Goal: Transaction & Acquisition: Book appointment/travel/reservation

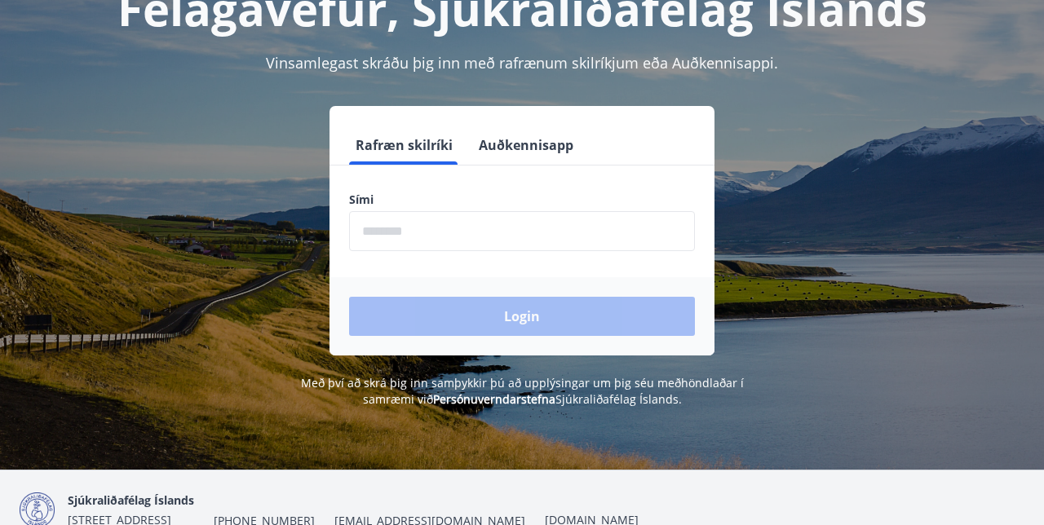
scroll to position [131, 0]
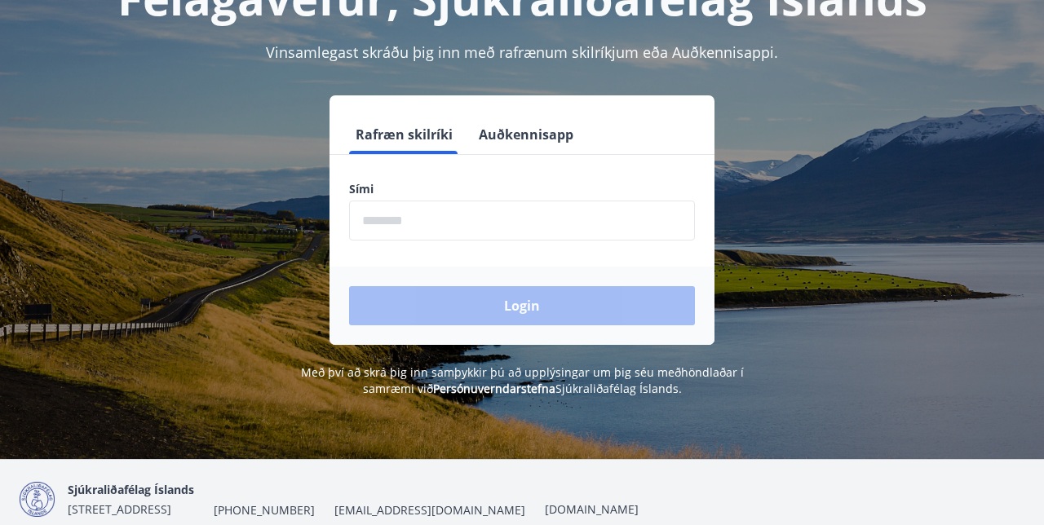
click at [625, 228] on input "phone" at bounding box center [522, 221] width 346 height 40
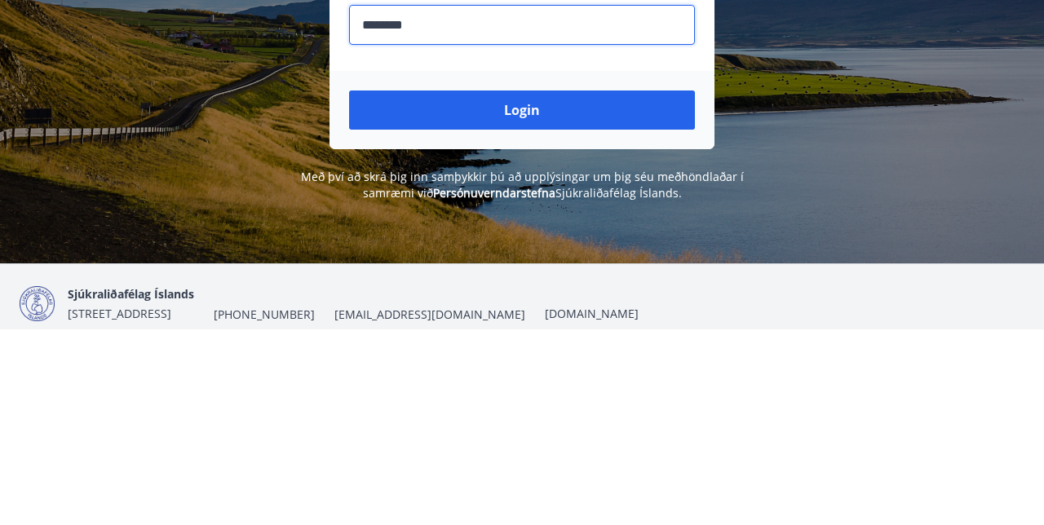
type input "********"
click at [670, 313] on button "Login" at bounding box center [522, 305] width 346 height 39
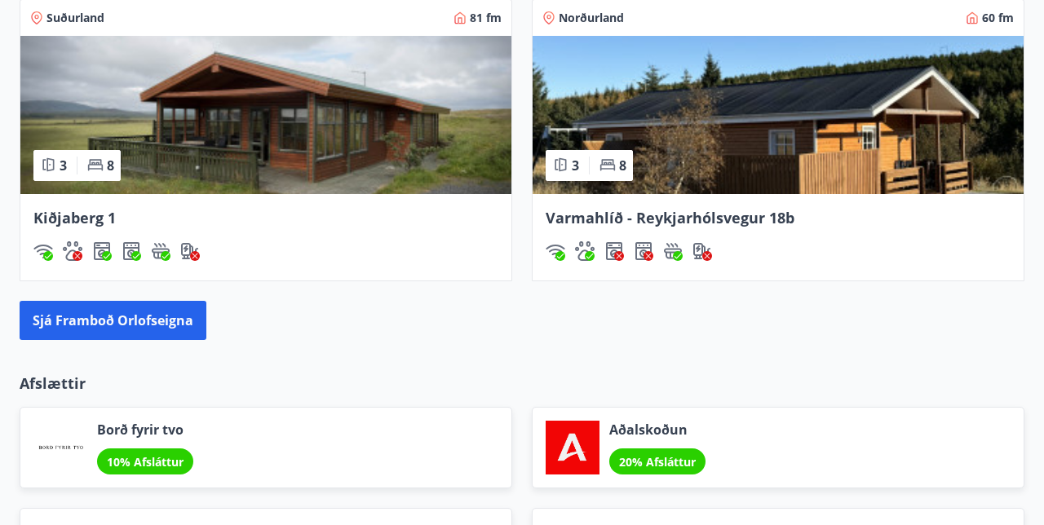
scroll to position [1515, 0]
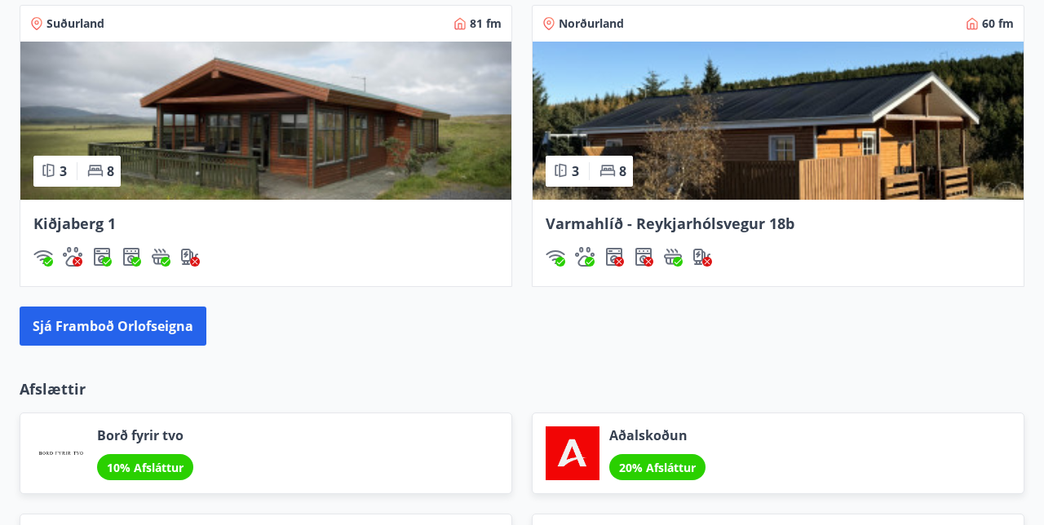
click at [379, 189] on img at bounding box center [265, 121] width 491 height 158
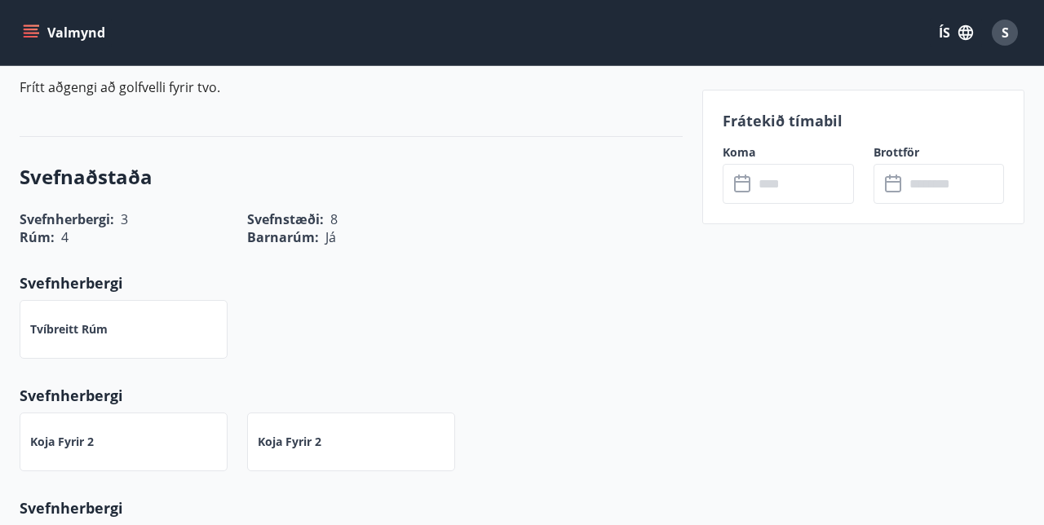
scroll to position [892, 0]
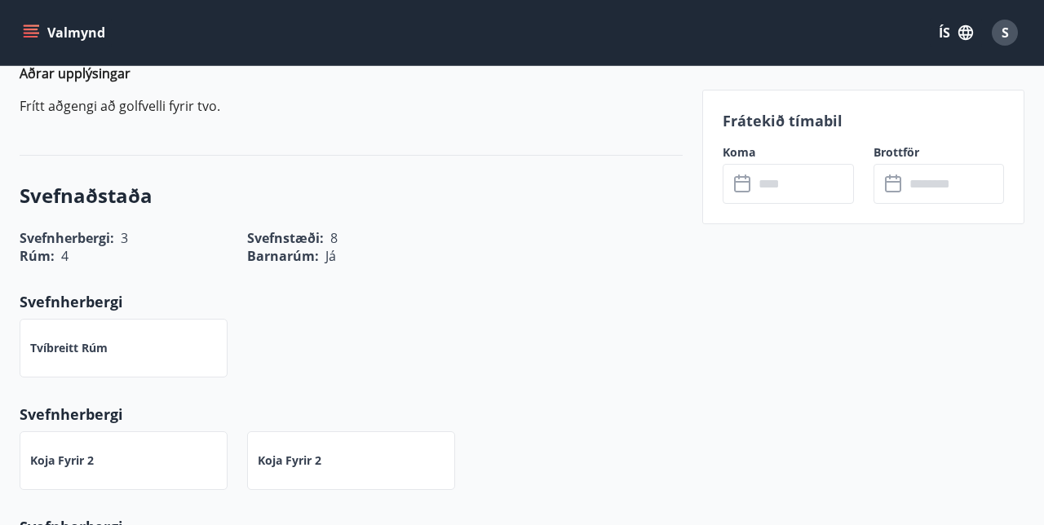
click at [821, 184] on input "text" at bounding box center [804, 184] width 100 height 40
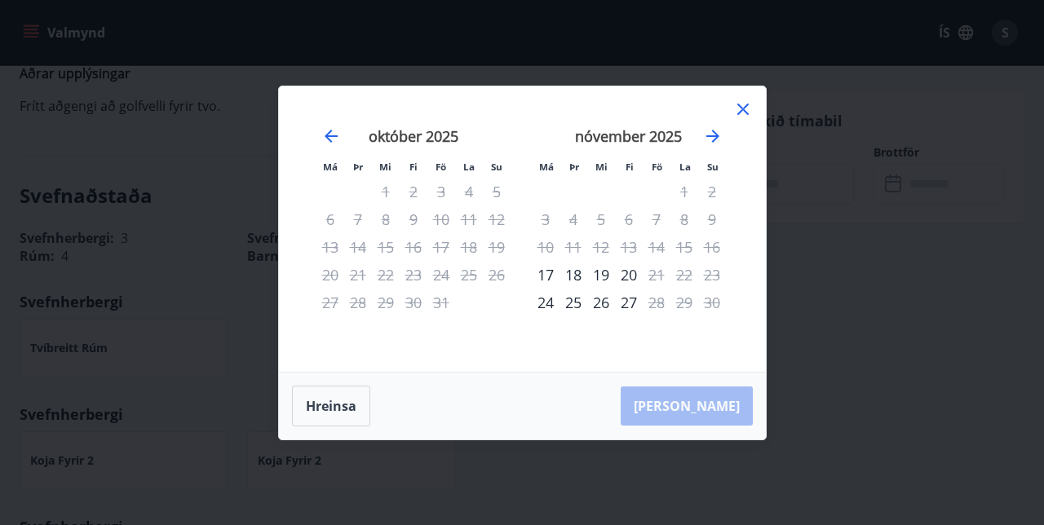
click at [722, 144] on icon "Move forward to switch to the next month." at bounding box center [713, 136] width 20 height 20
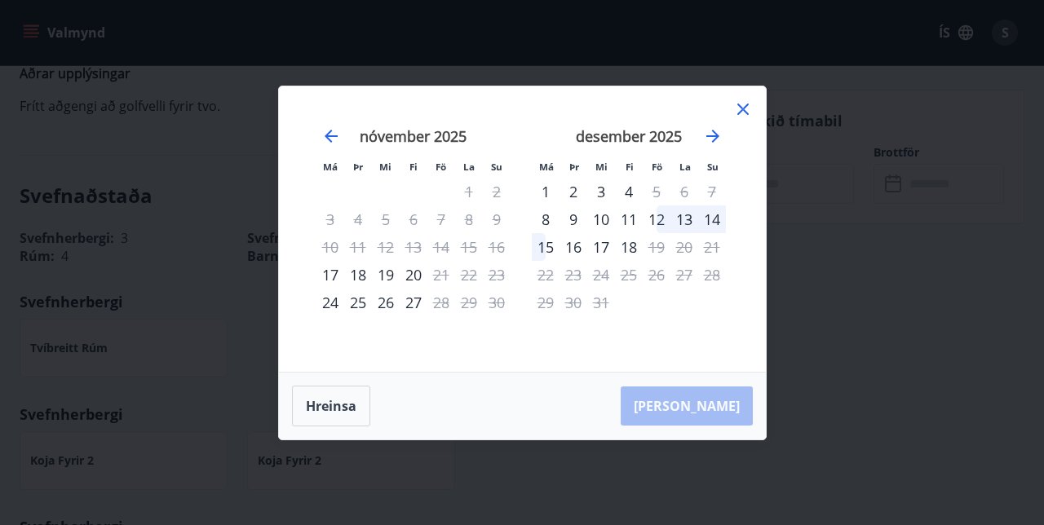
click at [719, 144] on icon "Move forward to switch to the next month." at bounding box center [713, 136] width 20 height 20
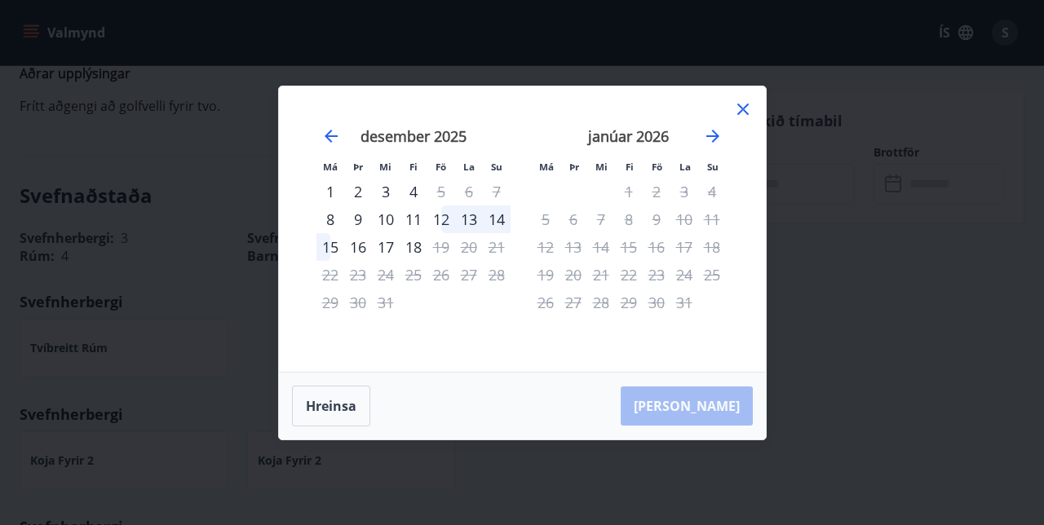
click at [713, 143] on icon "Move forward to switch to the next month." at bounding box center [713, 136] width 20 height 20
click at [711, 134] on icon "Move forward to switch to the next month." at bounding box center [713, 136] width 20 height 20
click at [744, 117] on icon at bounding box center [743, 110] width 20 height 20
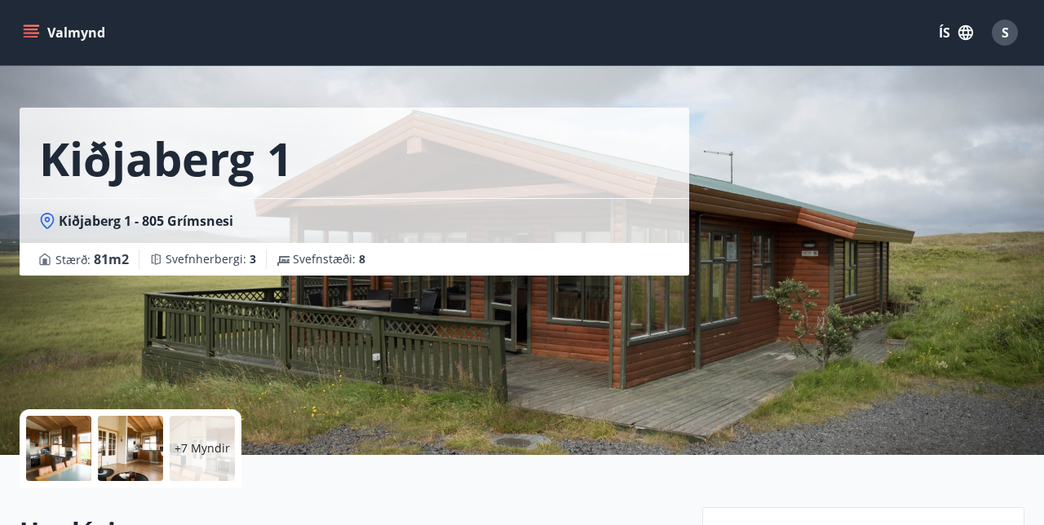
scroll to position [0, 0]
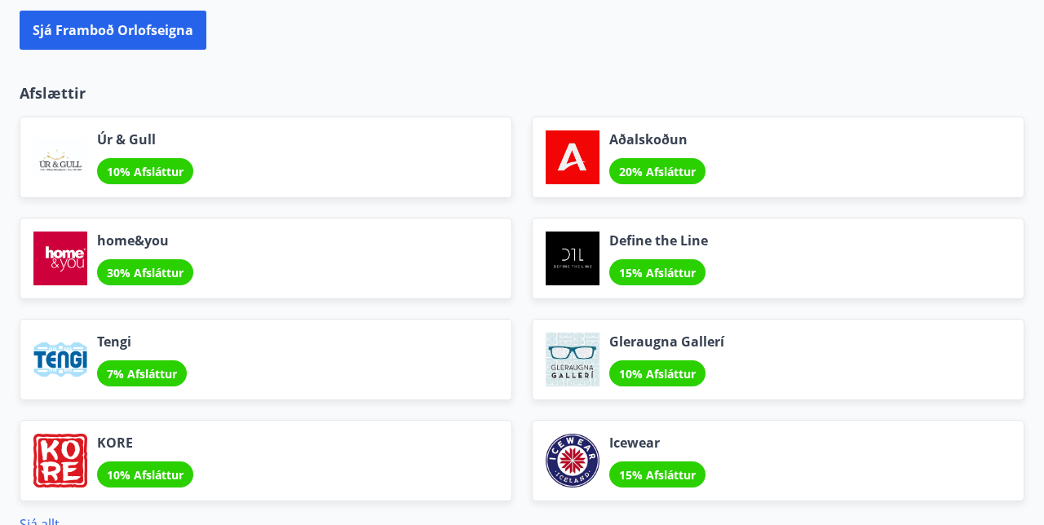
scroll to position [1811, 0]
click at [753, 451] on div "Icewear 15% Afsláttur" at bounding box center [778, 461] width 493 height 82
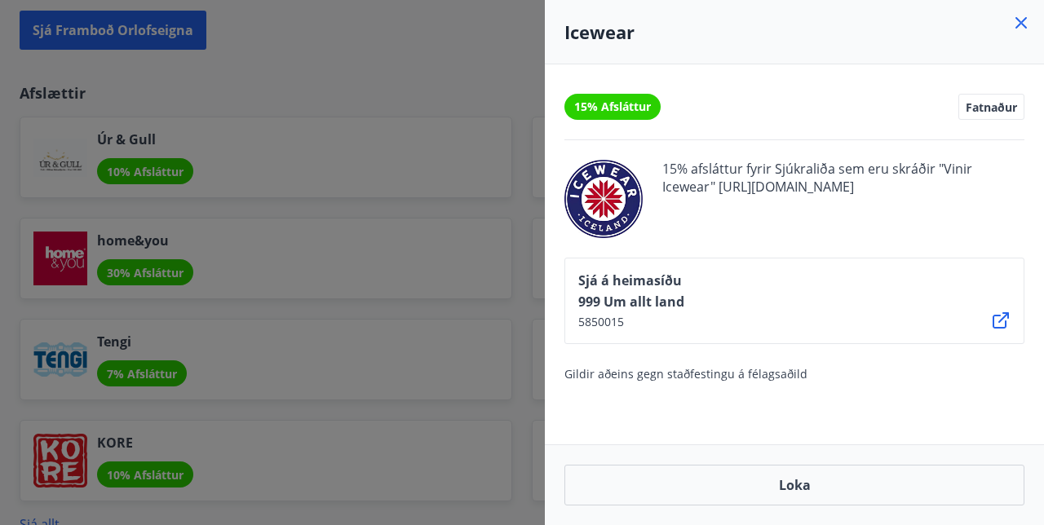
click at [1021, 23] on icon at bounding box center [1021, 23] width 2 height 2
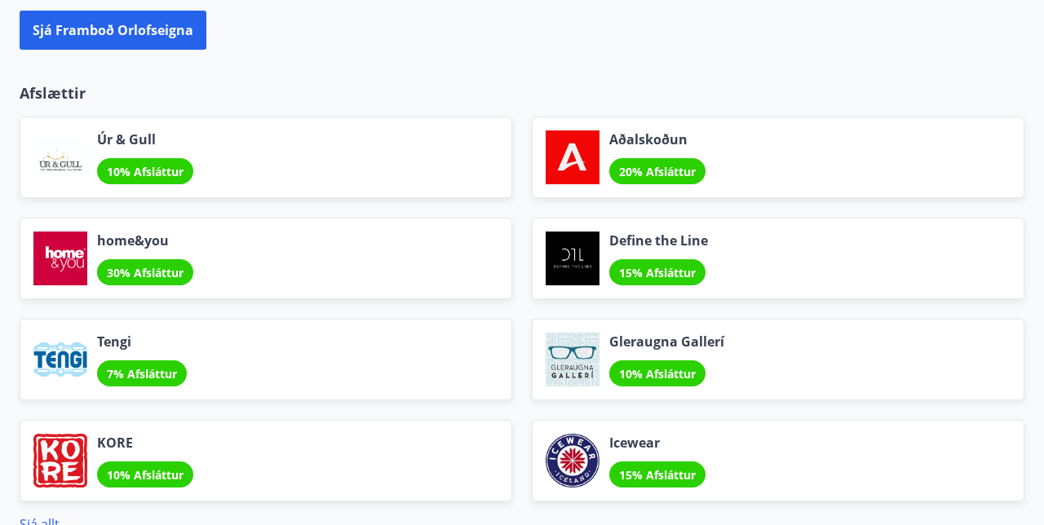
click at [953, 129] on div "Aðalskoðun 20% Afsláttur" at bounding box center [778, 158] width 493 height 82
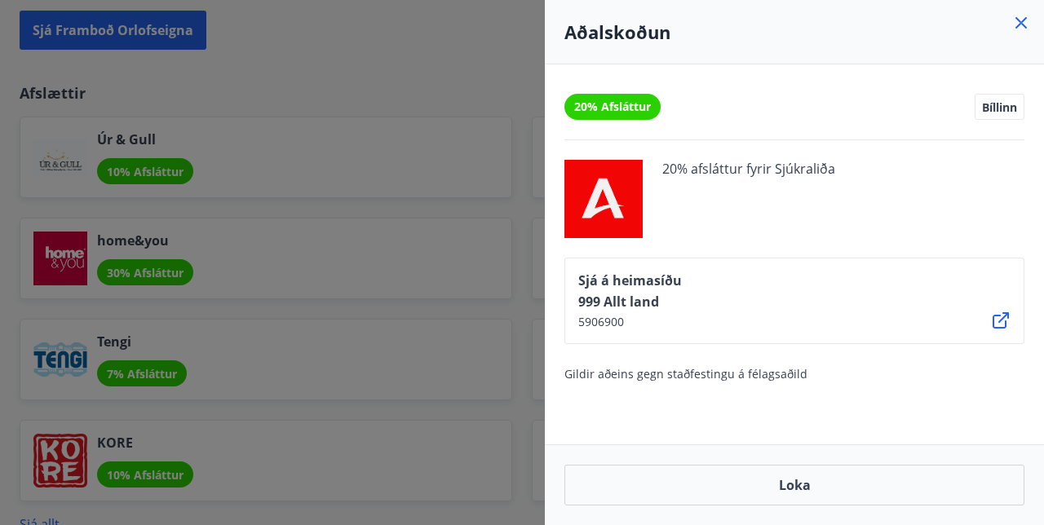
click at [1028, 31] on icon at bounding box center [1021, 23] width 20 height 20
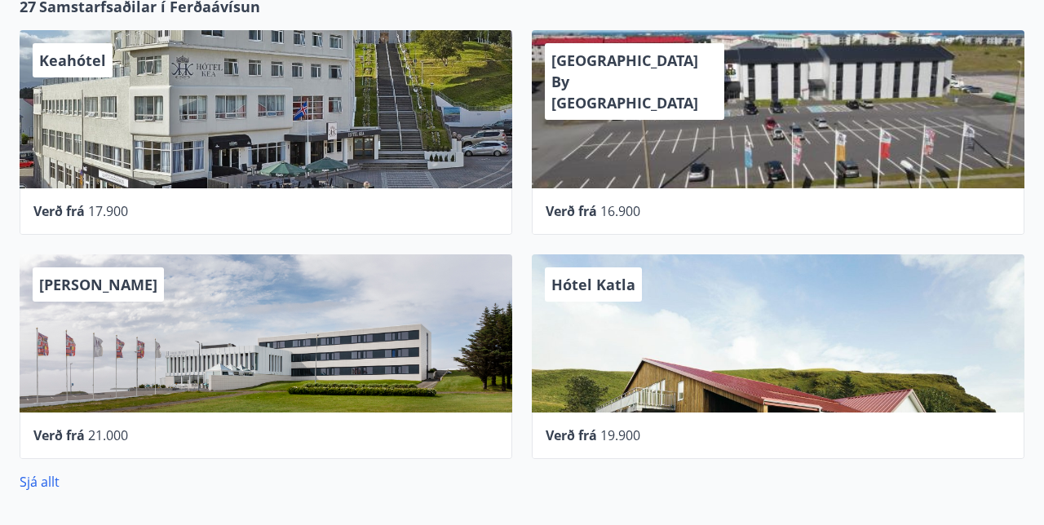
scroll to position [660, 0]
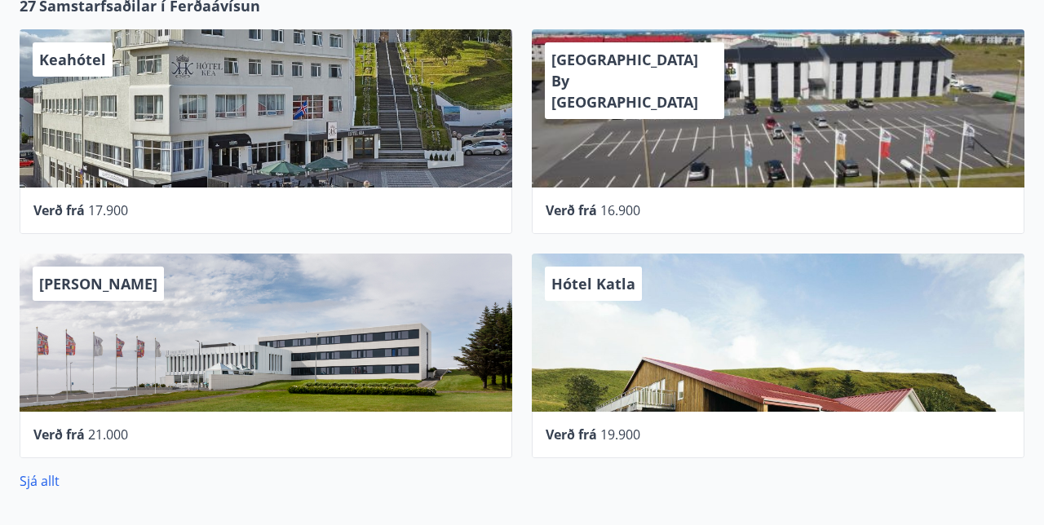
click at [52, 483] on link "Sjá allt" at bounding box center [40, 481] width 40 height 18
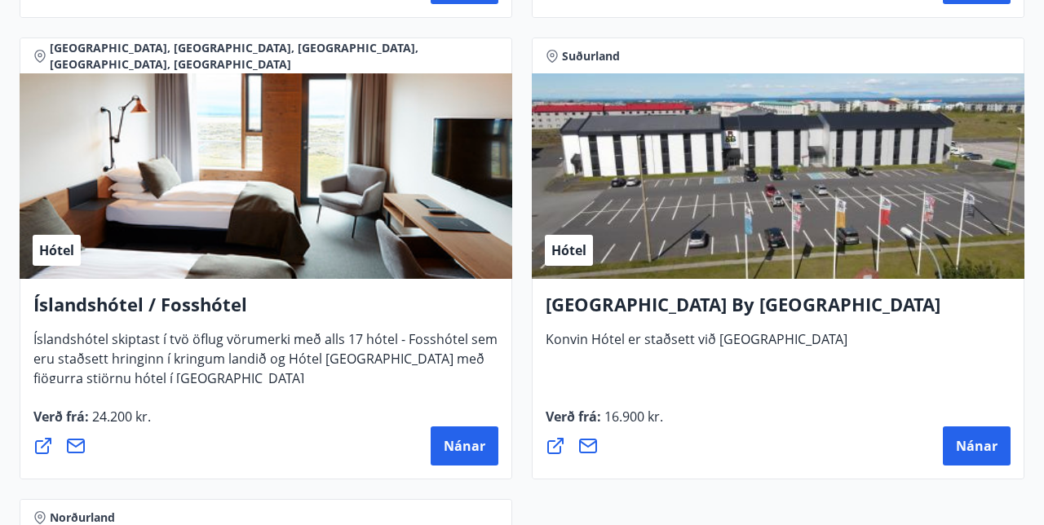
scroll to position [5807, 0]
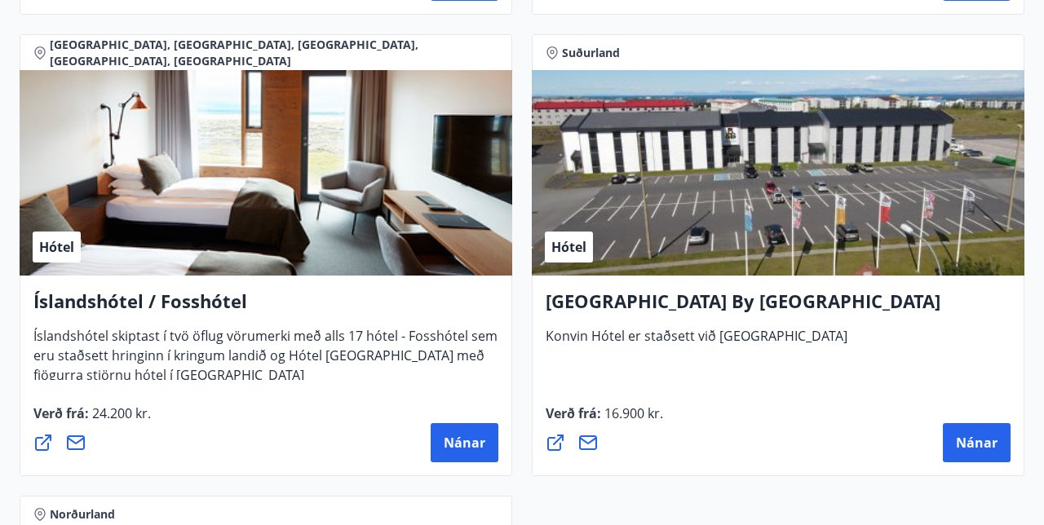
click at [215, 305] on h4 "Íslandshótel / Fosshótel" at bounding box center [265, 308] width 465 height 38
click at [465, 442] on span "Nánar" at bounding box center [465, 443] width 42 height 18
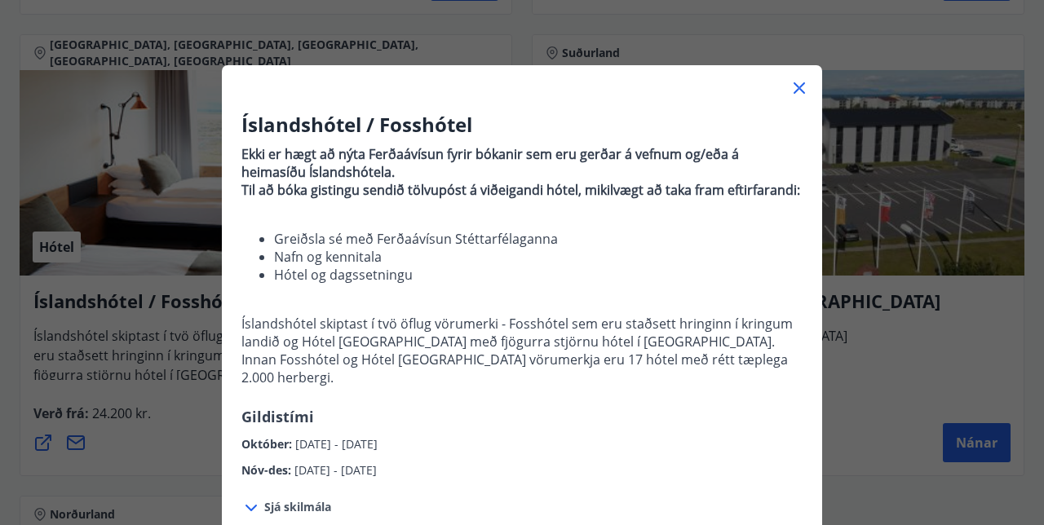
scroll to position [0, 0]
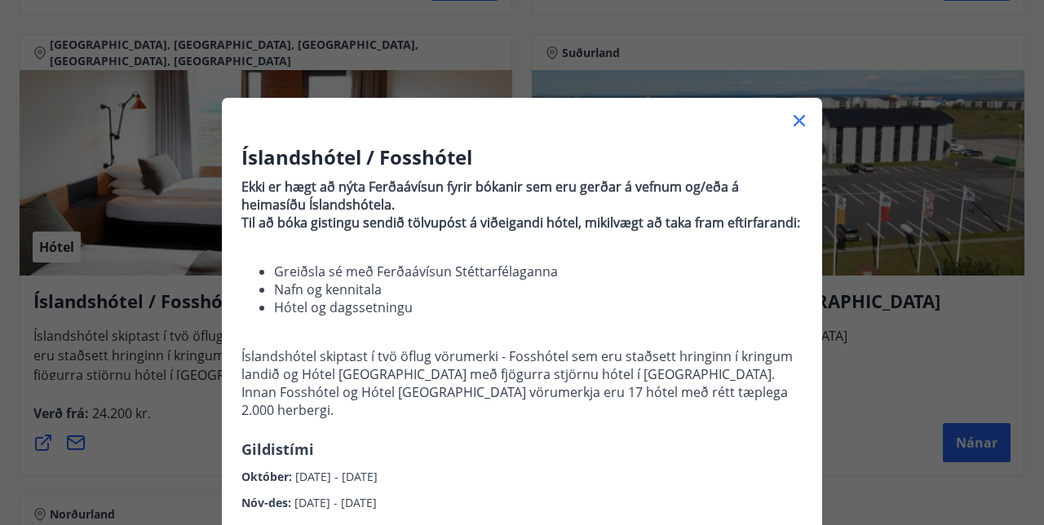
click at [808, 127] on icon at bounding box center [800, 121] width 20 height 20
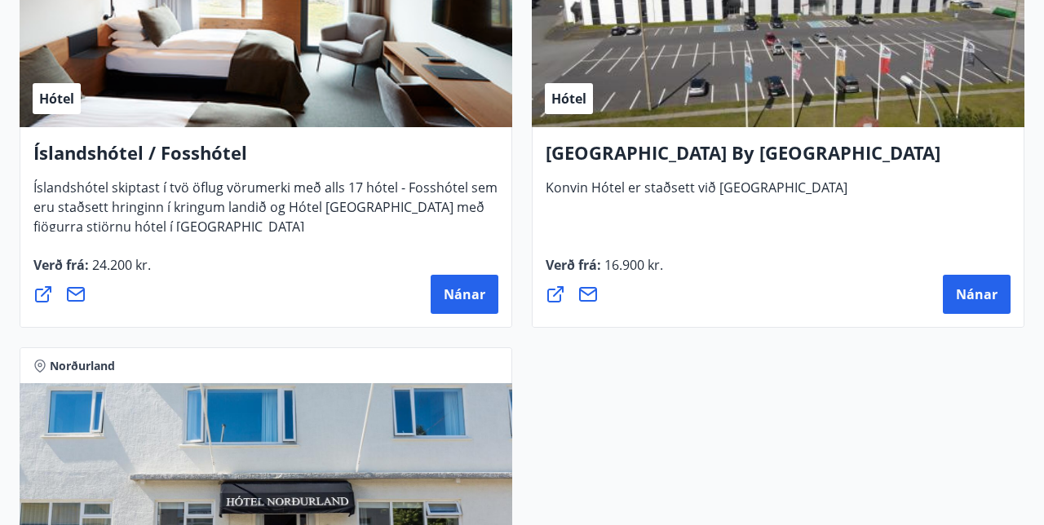
scroll to position [5954, 0]
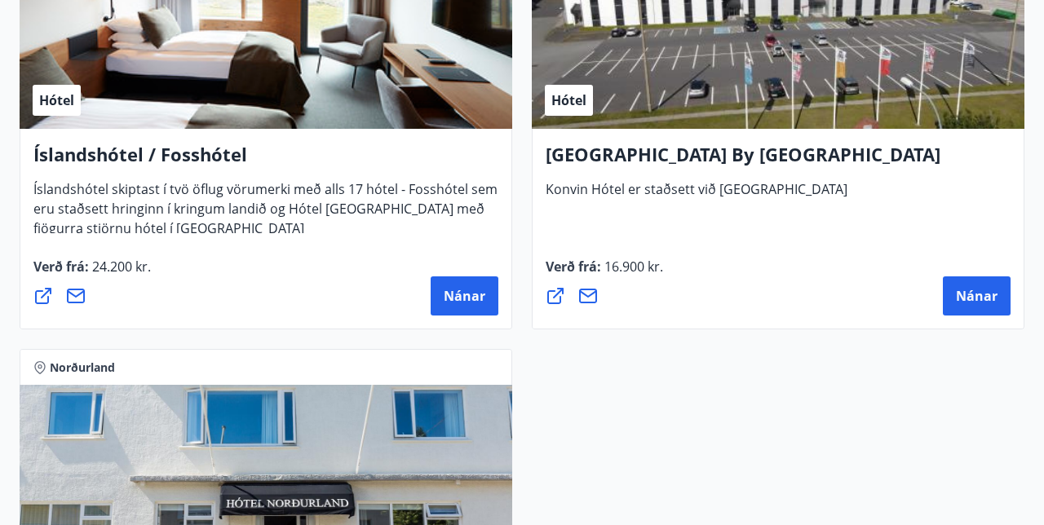
click at [620, 305] on div "Nánar" at bounding box center [778, 295] width 465 height 39
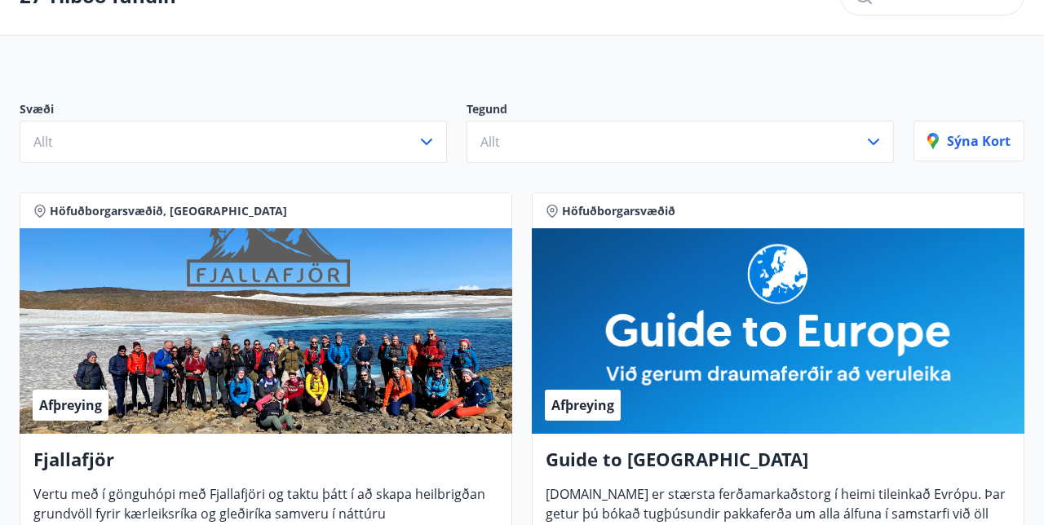
scroll to position [0, 0]
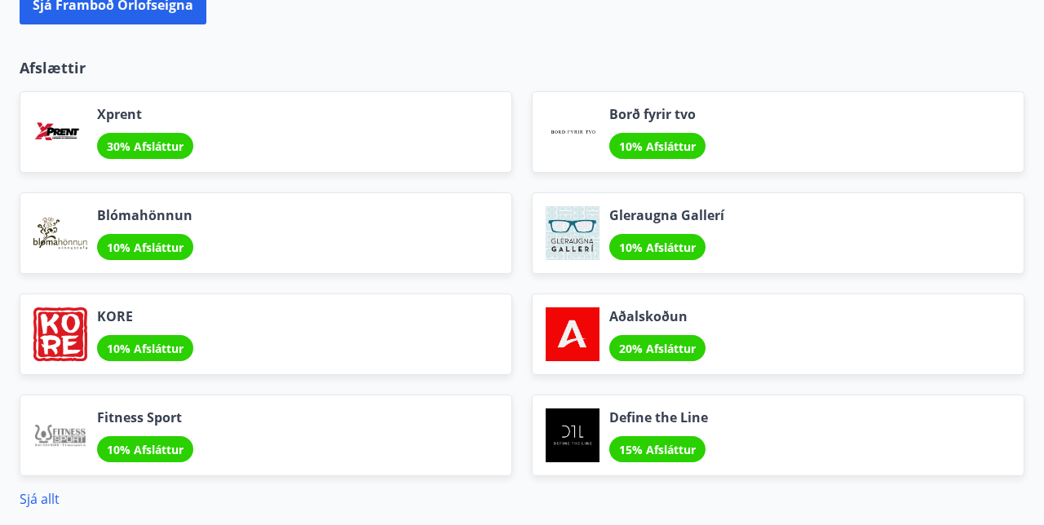
scroll to position [1820, 0]
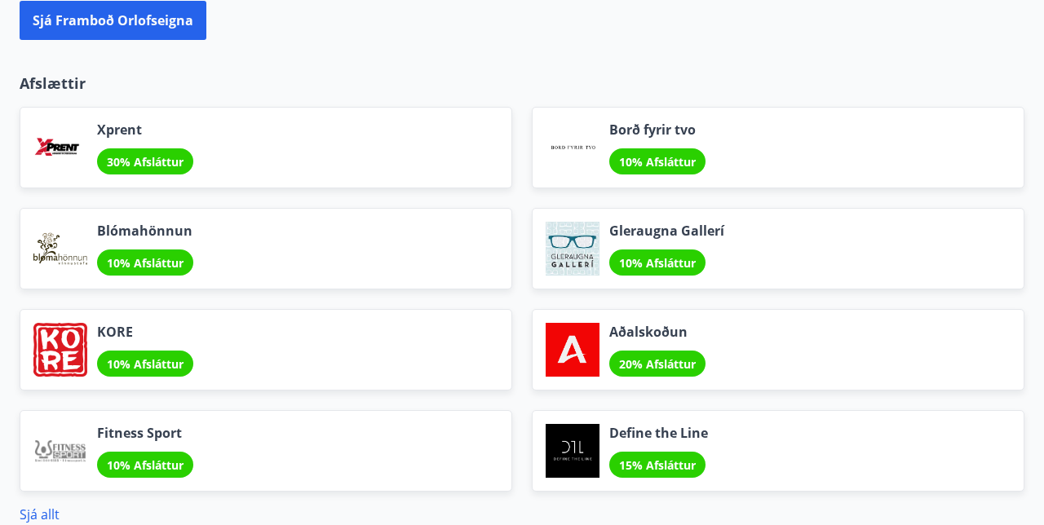
click at [36, 519] on link "Sjá allt" at bounding box center [40, 515] width 40 height 18
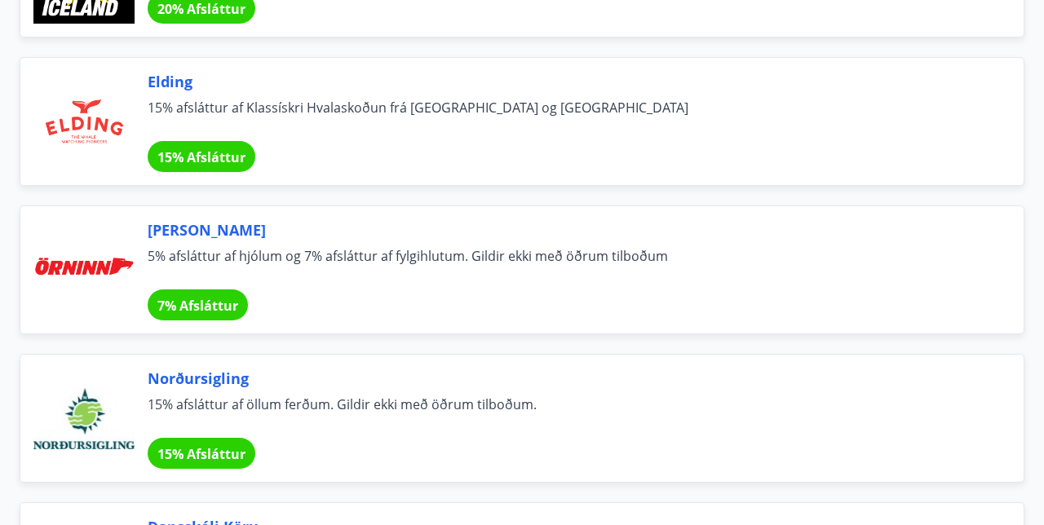
scroll to position [8414, 0]
